Goal: Task Accomplishment & Management: Manage account settings

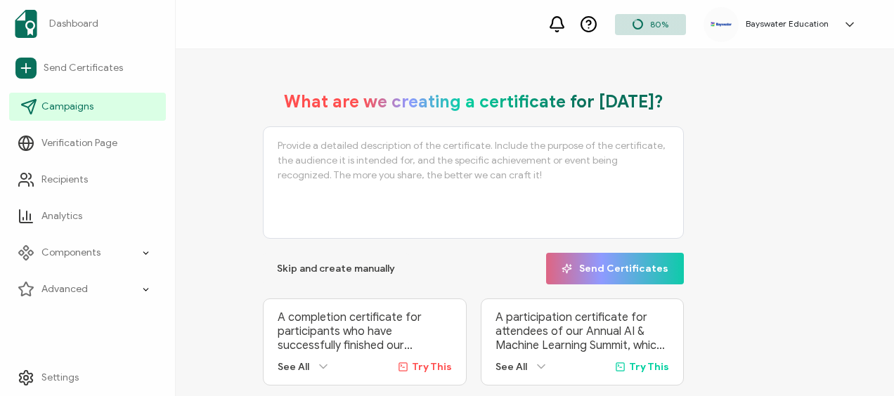
click at [74, 105] on span "Campaigns" at bounding box center [67, 107] width 52 height 14
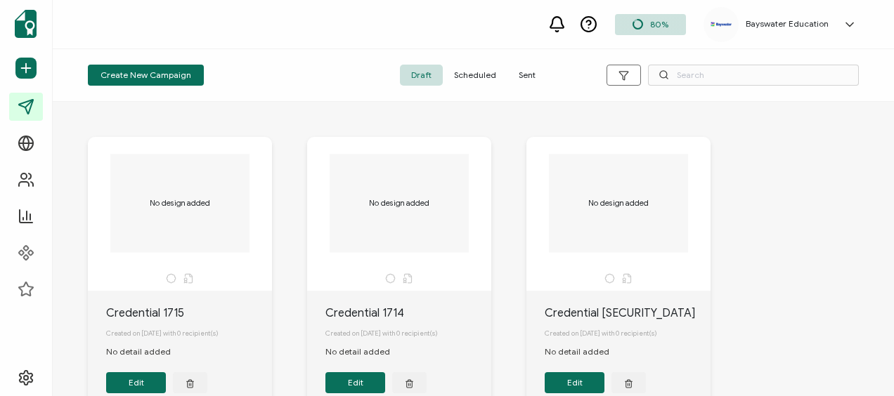
click at [468, 72] on span "Scheduled" at bounding box center [475, 75] width 65 height 21
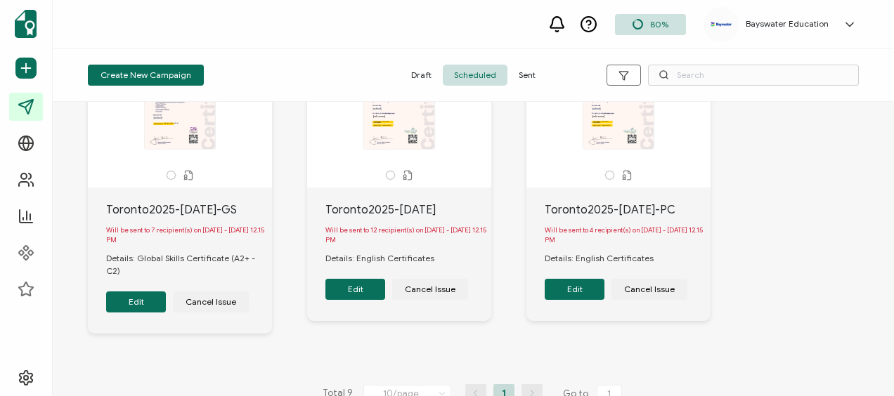
scroll to position [771, 0]
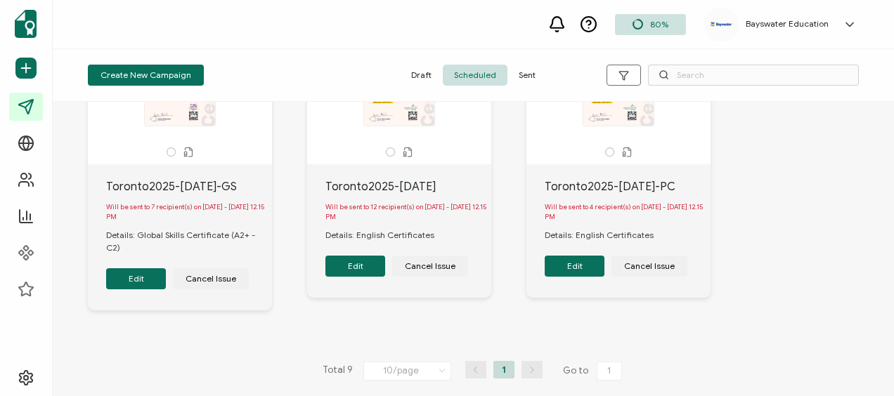
click at [138, 278] on button "Edit" at bounding box center [136, 278] width 60 height 21
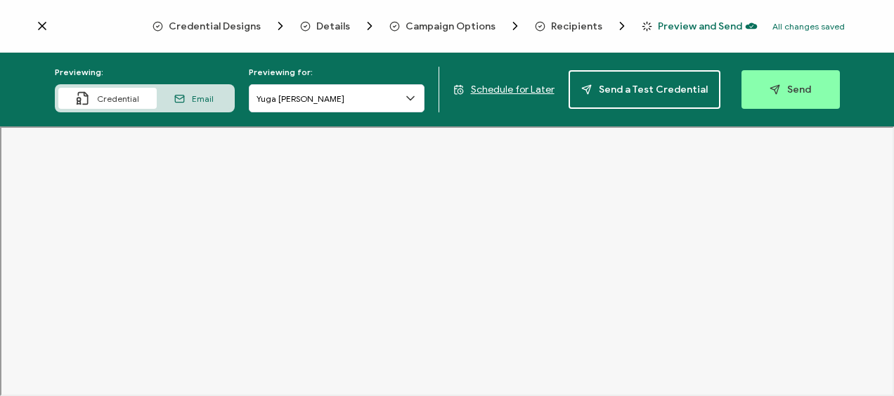
click at [610, 10] on div "Credential Designs Details Campaign Options Recipients Preview and Send All cha…" at bounding box center [447, 26] width 894 height 53
click at [547, 32] on div "Recipients" at bounding box center [563, 26] width 56 height 14
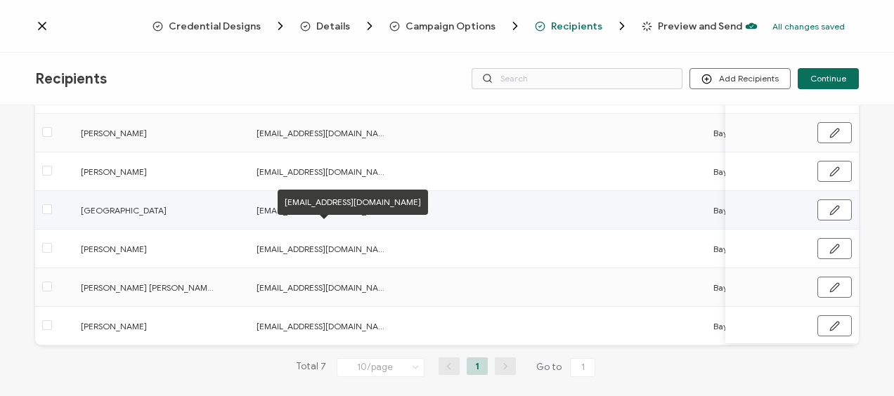
scroll to position [181, 0]
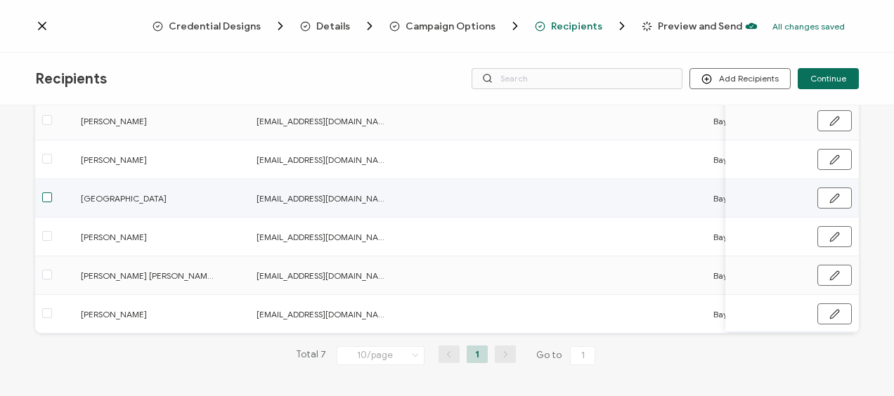
click at [44, 198] on span at bounding box center [47, 198] width 10 height 10
click at [52, 193] on input "checkbox" at bounding box center [52, 193] width 0 height 0
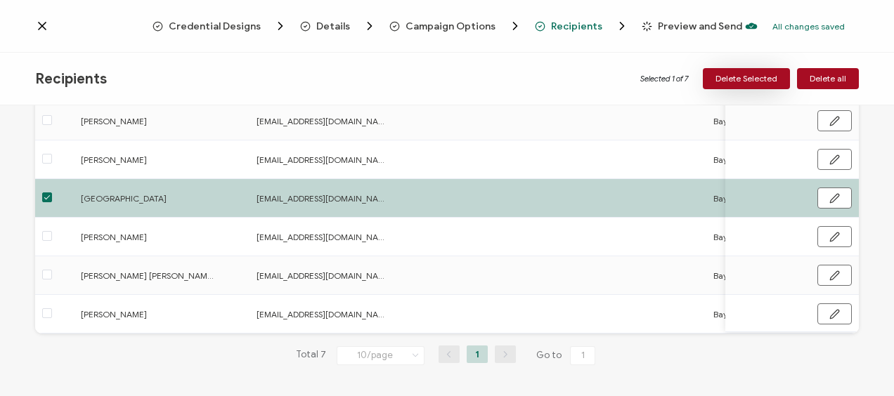
click at [743, 77] on span "Delete Selected" at bounding box center [746, 78] width 62 height 8
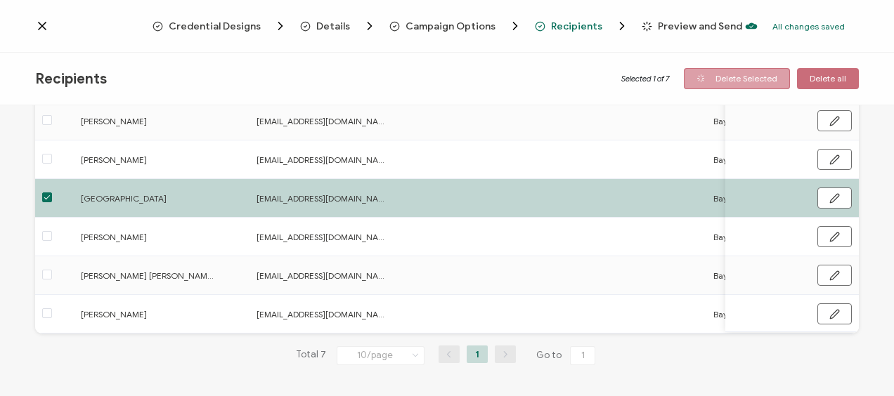
scroll to position [0, 0]
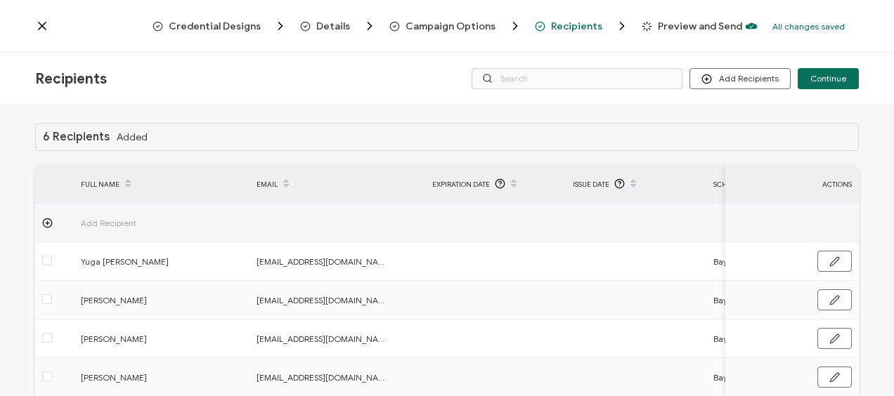
click at [38, 27] on icon at bounding box center [42, 26] width 14 height 14
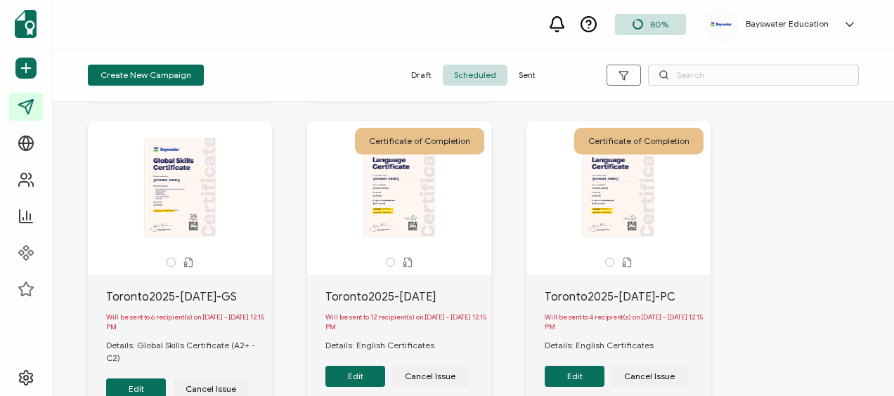
scroll to position [703, 0]
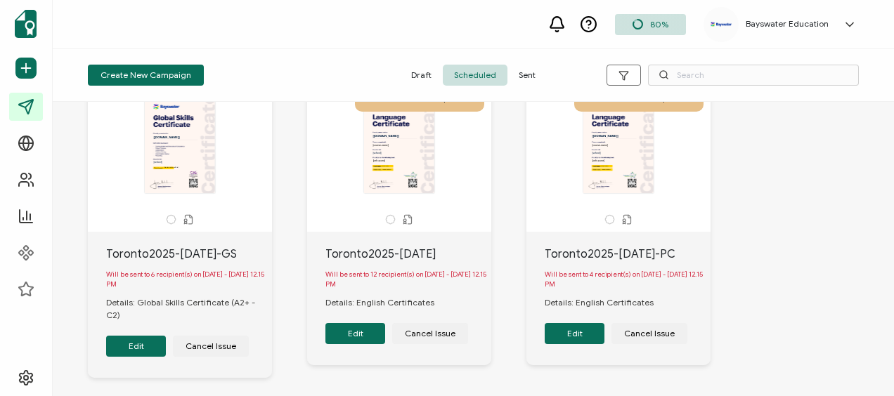
click at [374, 335] on button "Edit" at bounding box center [355, 333] width 60 height 21
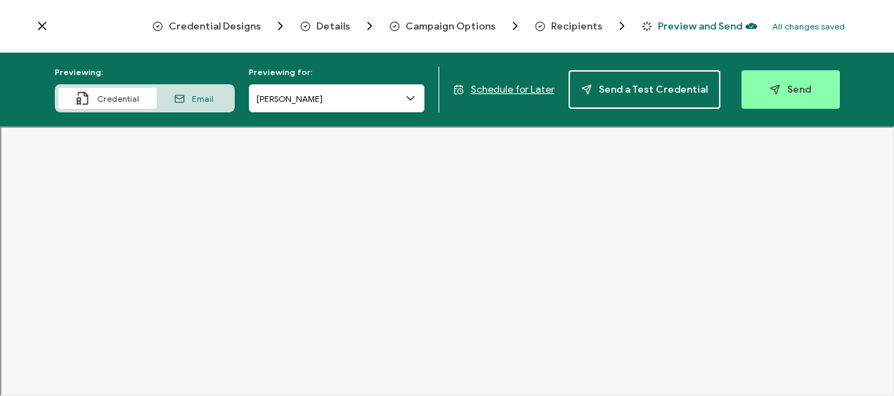
click at [562, 27] on span "Recipients" at bounding box center [576, 26] width 51 height 11
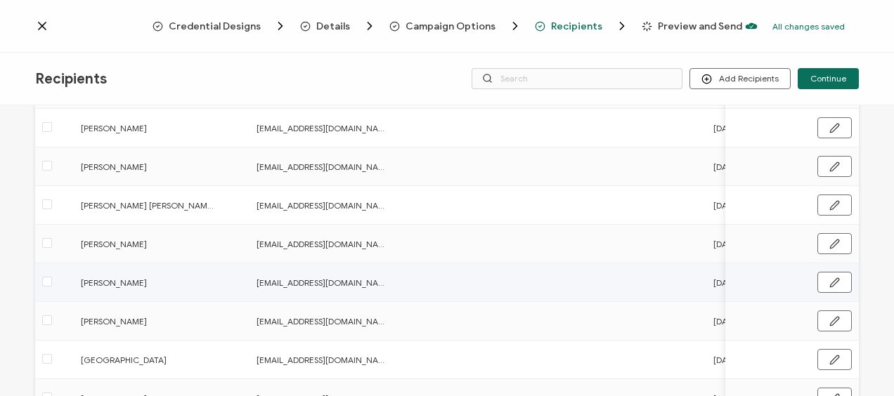
scroll to position [281, 0]
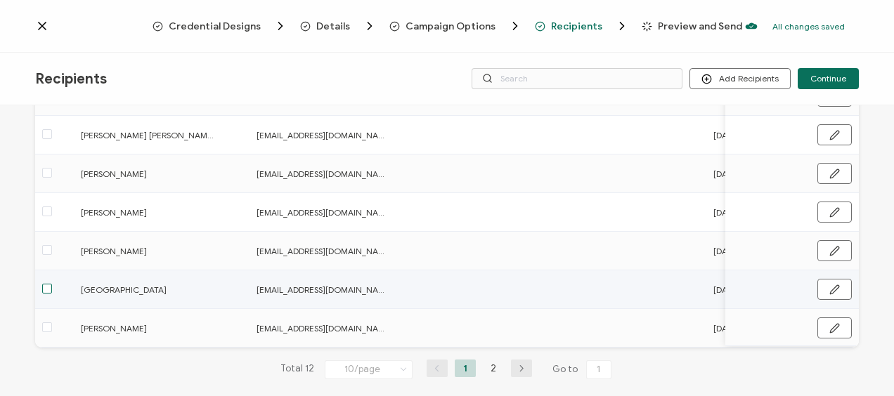
click at [49, 288] on span at bounding box center [47, 289] width 10 height 10
click at [52, 284] on input "checkbox" at bounding box center [52, 284] width 0 height 0
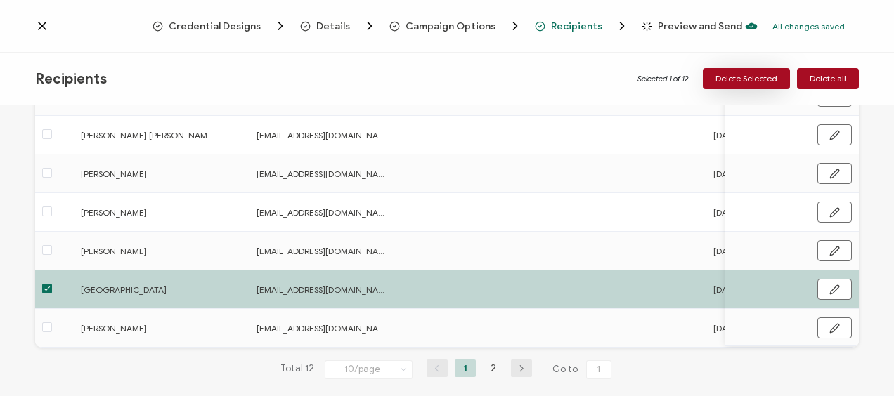
click at [746, 74] on span "Delete Selected" at bounding box center [746, 78] width 62 height 8
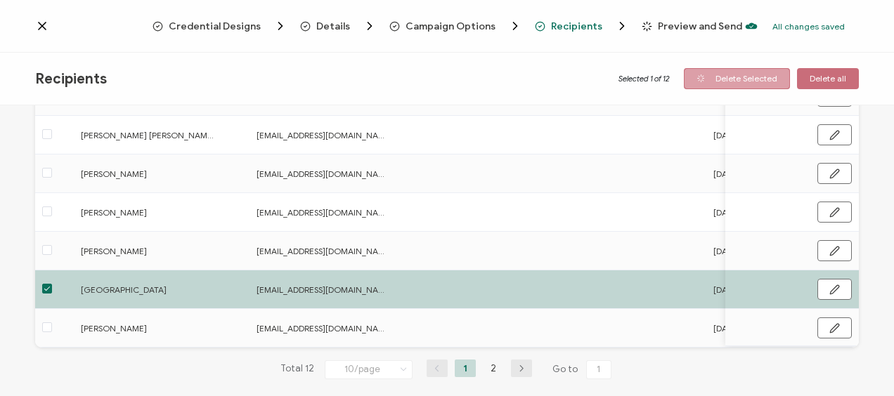
scroll to position [0, 0]
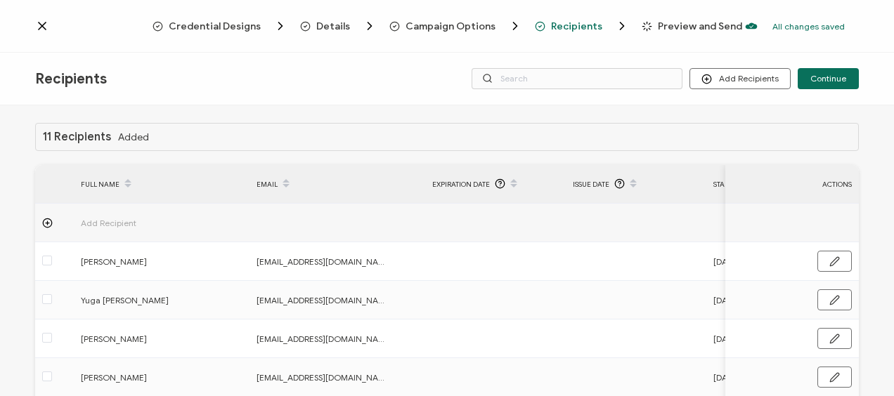
click at [44, 22] on icon at bounding box center [42, 26] width 14 height 14
